Goal: Task Accomplishment & Management: Manage account settings

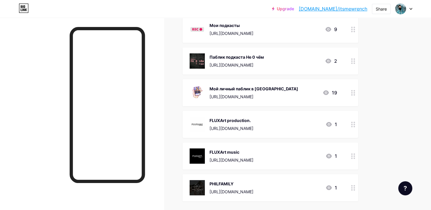
scroll to position [146, 0]
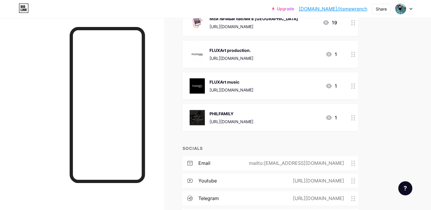
click at [354, 119] on circle at bounding box center [354, 119] width 1 height 1
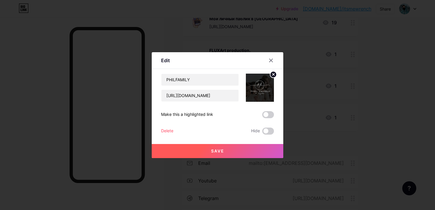
click at [169, 129] on div "Delete" at bounding box center [167, 130] width 12 height 7
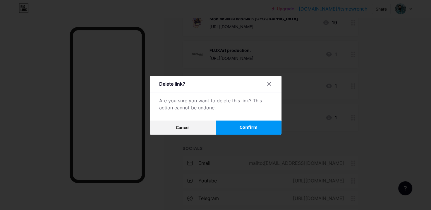
click at [239, 124] on button "Confirm" at bounding box center [249, 127] width 66 height 14
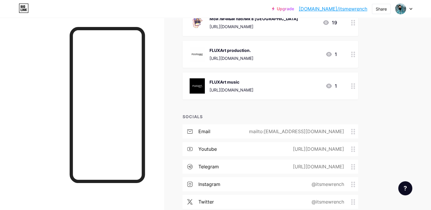
click at [302, 128] on div "mailto:about.0.nothing@gmail.com" at bounding box center [295, 131] width 111 height 7
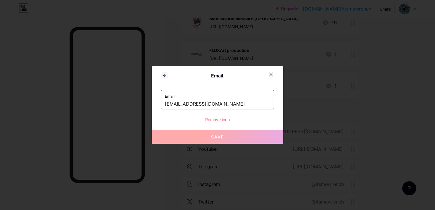
drag, startPoint x: 246, startPoint y: 102, endPoint x: 139, endPoint y: 104, distance: 106.5
click at [139, 104] on div "Email Email about.0.nothing@gmail.com Remove icon Save" at bounding box center [217, 105] width 435 height 210
click at [197, 106] on input "[EMAIL_ADDRESS][DOMAIN_NAME]" at bounding box center [217, 104] width 105 height 10
drag, startPoint x: 200, startPoint y: 104, endPoint x: 151, endPoint y: 99, distance: 48.8
click at [153, 101] on div "Email Email about.0.nothing@gmail.com Remove icon Save" at bounding box center [218, 104] width 132 height 77
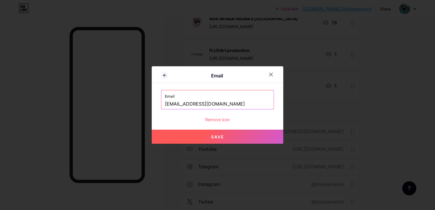
click at [192, 105] on input "wrench.andeson@gmail.com" at bounding box center [217, 104] width 105 height 10
click at [197, 103] on input "wrench.anderson@gmail.com" at bounding box center [217, 104] width 105 height 10
click at [199, 104] on input "wrench.anderson@gmail.com" at bounding box center [217, 104] width 105 height 10
click at [221, 134] on span "Save" at bounding box center [217, 136] width 13 height 5
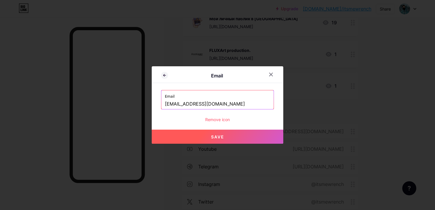
type input "mailto:wrench.ander50n@gmail.com"
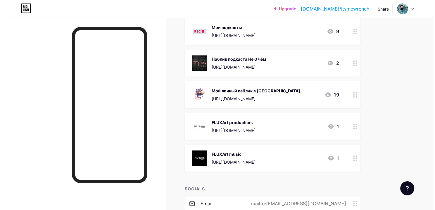
scroll to position [191, 0]
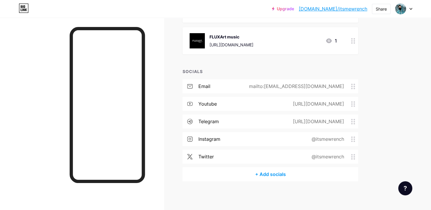
click at [275, 180] on div "+ Add socials" at bounding box center [271, 174] width 176 height 14
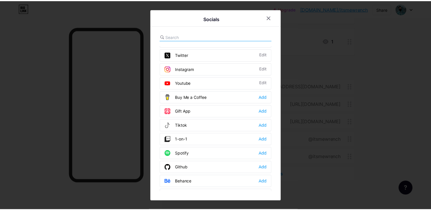
scroll to position [0, 0]
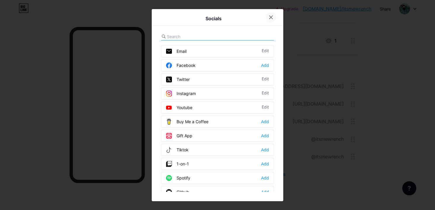
click at [274, 16] on div at bounding box center [271, 17] width 11 height 11
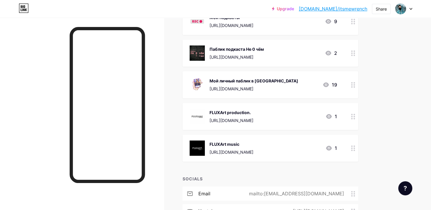
scroll to position [74, 0]
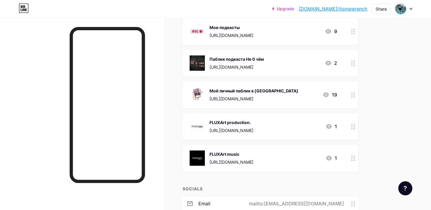
click at [352, 126] on circle at bounding box center [351, 126] width 1 height 1
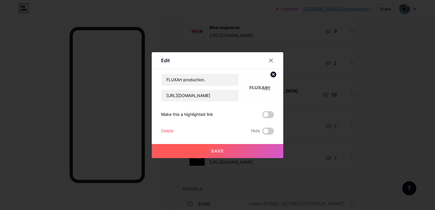
click at [274, 75] on circle at bounding box center [273, 74] width 6 height 6
click at [234, 97] on input "https://bio.link/fluxart_pr0d" at bounding box center [200, 96] width 77 height 12
click at [252, 92] on div "Picture" at bounding box center [260, 87] width 28 height 28
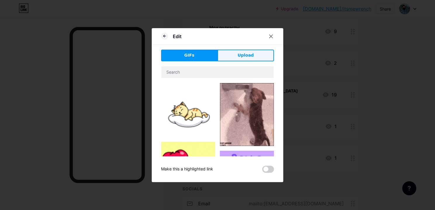
click at [242, 54] on span "Upload" at bounding box center [246, 55] width 16 height 6
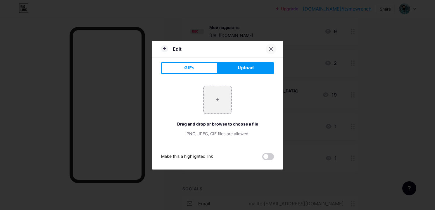
click at [274, 46] on div at bounding box center [271, 49] width 11 height 11
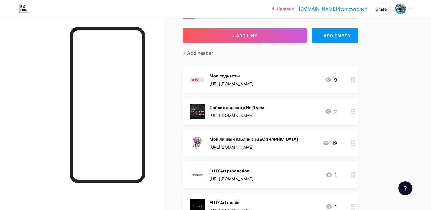
scroll to position [16, 0]
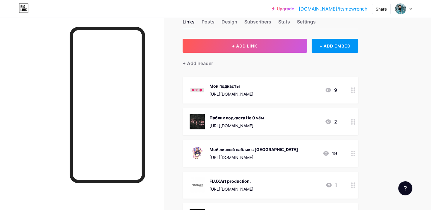
click at [348, 119] on div at bounding box center [353, 121] width 10 height 27
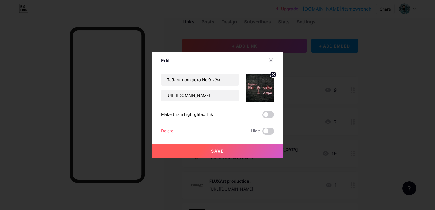
click at [274, 73] on circle at bounding box center [273, 74] width 6 height 6
click at [265, 87] on rect at bounding box center [263, 87] width 5 height 3
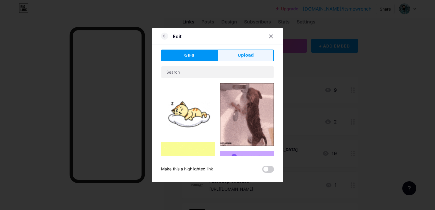
click at [236, 55] on button "Upload" at bounding box center [246, 55] width 56 height 12
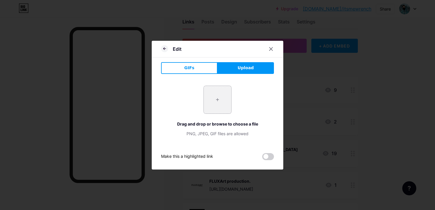
click at [216, 109] on input "file" at bounding box center [218, 100] width 28 height 28
type input "C:\fakepath\Не 0 чём.jpg"
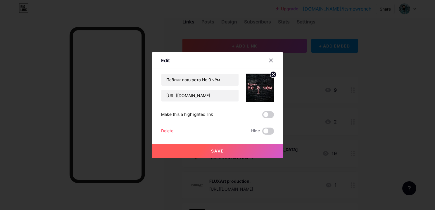
click at [214, 149] on span "Save" at bounding box center [217, 150] width 13 height 5
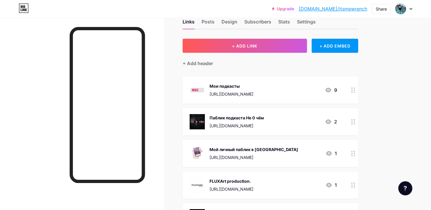
click at [215, 119] on div "Паблик подкаста Не 0 чём" at bounding box center [237, 117] width 54 height 6
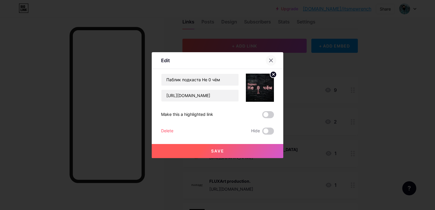
click at [272, 62] on icon at bounding box center [271, 60] width 5 height 5
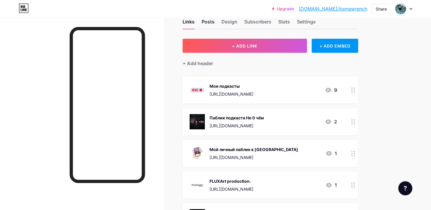
scroll to position [0, 0]
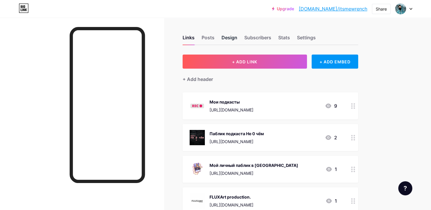
click at [232, 37] on div "Design" at bounding box center [230, 39] width 16 height 11
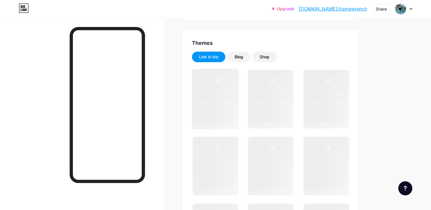
scroll to position [117, 0]
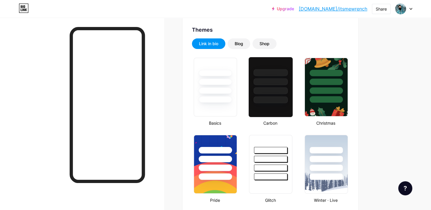
type input "#ffffff"
type input "#000000"
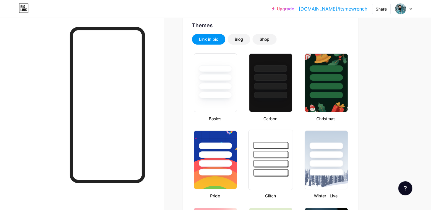
scroll to position [176, 0]
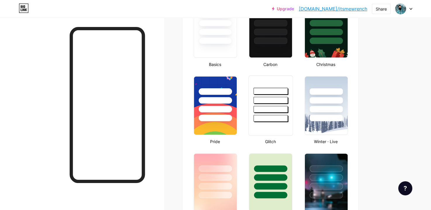
click at [275, 102] on div at bounding box center [271, 100] width 34 height 7
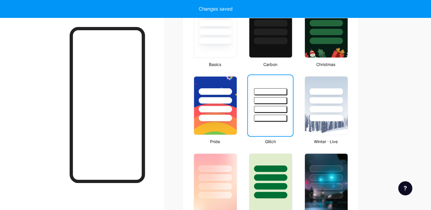
click at [273, 106] on div at bounding box center [270, 109] width 32 height 6
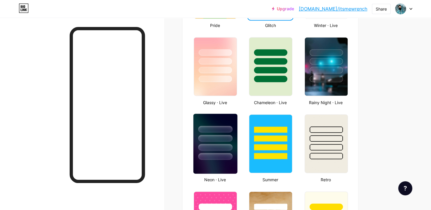
scroll to position [293, 0]
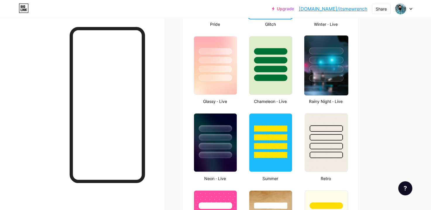
click at [320, 87] on img at bounding box center [326, 65] width 44 height 60
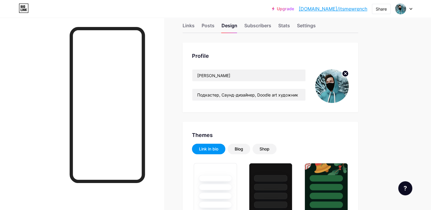
scroll to position [0, 0]
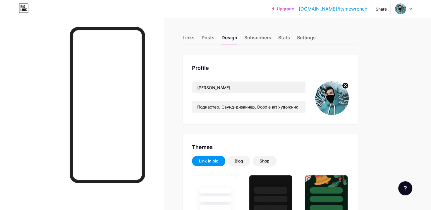
click at [345, 84] on circle at bounding box center [345, 85] width 6 height 6
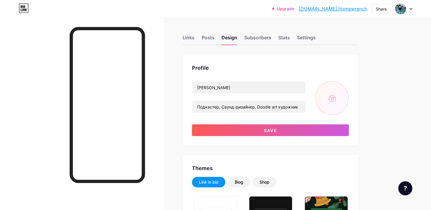
click at [327, 103] on input "file" at bounding box center [332, 98] width 34 height 34
type input "C:\fakepath\e8kmJMfM-o4 (1).jpg"
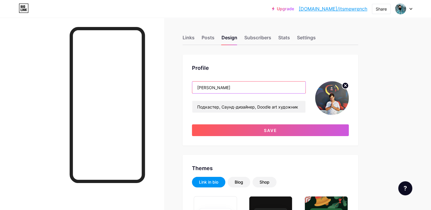
drag, startPoint x: 262, startPoint y: 86, endPoint x: 155, endPoint y: 75, distance: 106.8
type input "Ц"
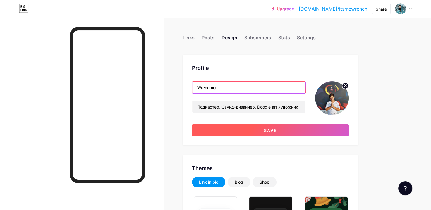
type input "Wrench=)"
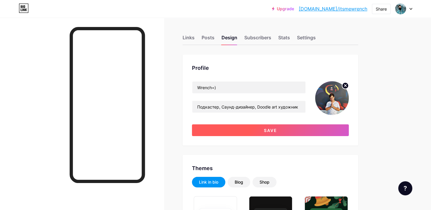
click at [299, 126] on button "Save" at bounding box center [270, 130] width 157 height 12
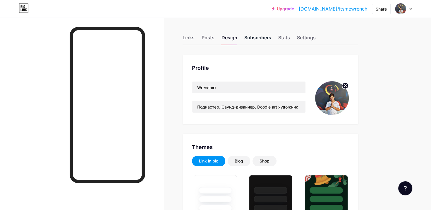
click at [254, 35] on div "Subscribers" at bounding box center [257, 39] width 27 height 11
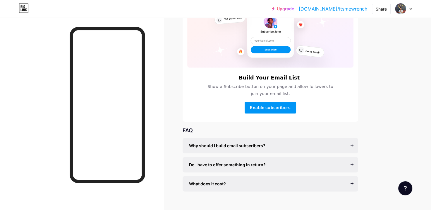
scroll to position [70, 0]
